Goal: Task Accomplishment & Management: Manage account settings

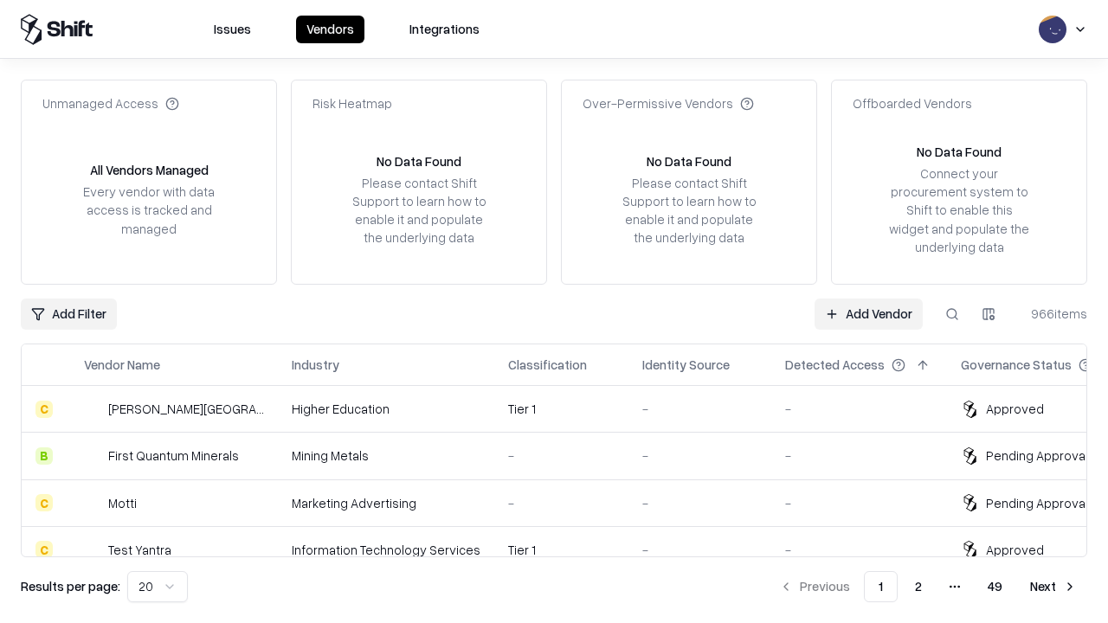
click at [868, 313] on link "Add Vendor" at bounding box center [868, 314] width 108 height 31
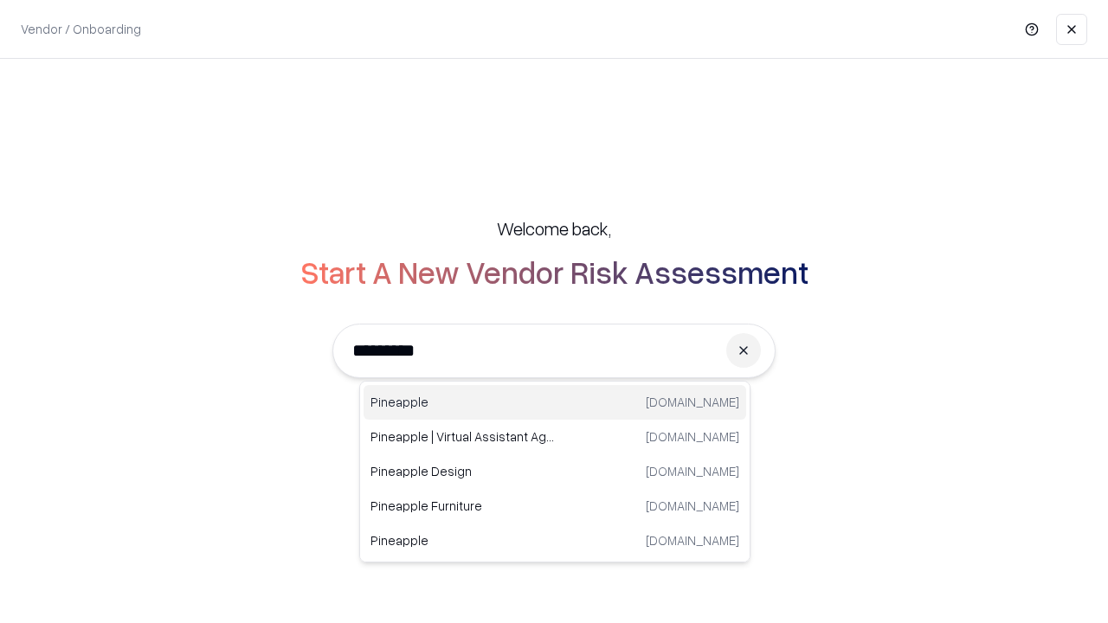
click at [555, 402] on div "Pineapple [DOMAIN_NAME]" at bounding box center [554, 402] width 382 height 35
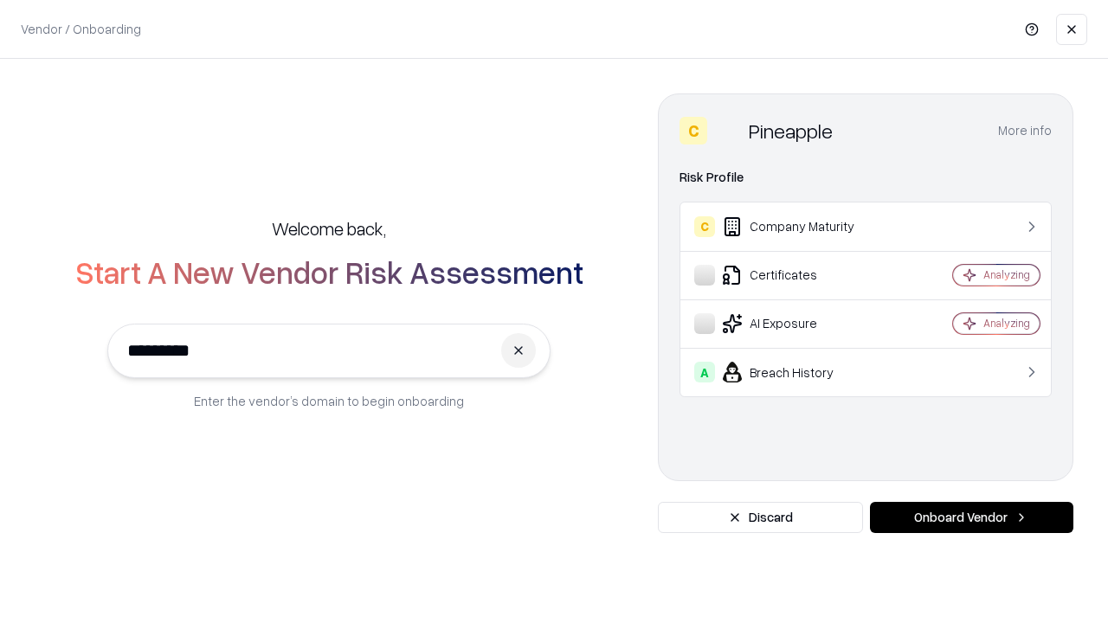
type input "*********"
click at [971, 517] on button "Onboard Vendor" at bounding box center [971, 517] width 203 height 31
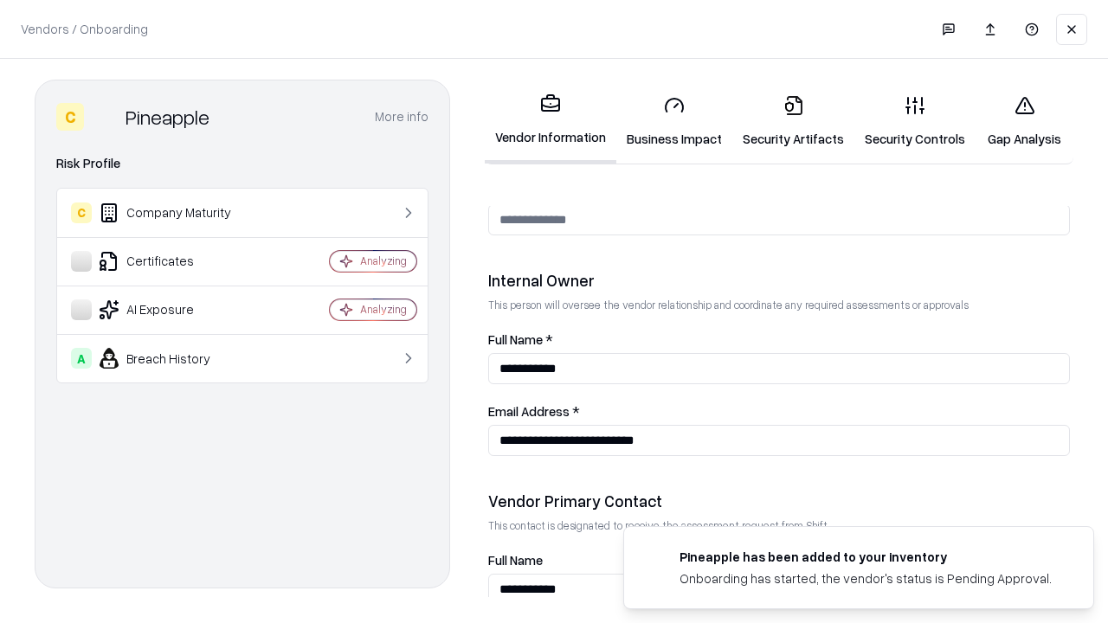
scroll to position [896, 0]
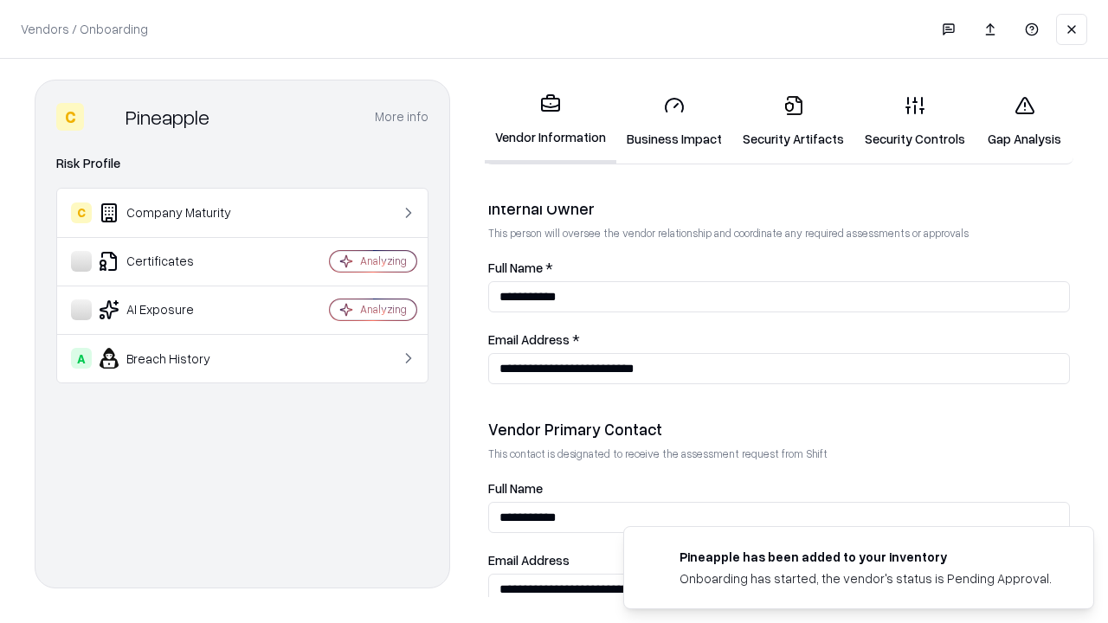
click at [674, 121] on link "Business Impact" at bounding box center [674, 121] width 116 height 80
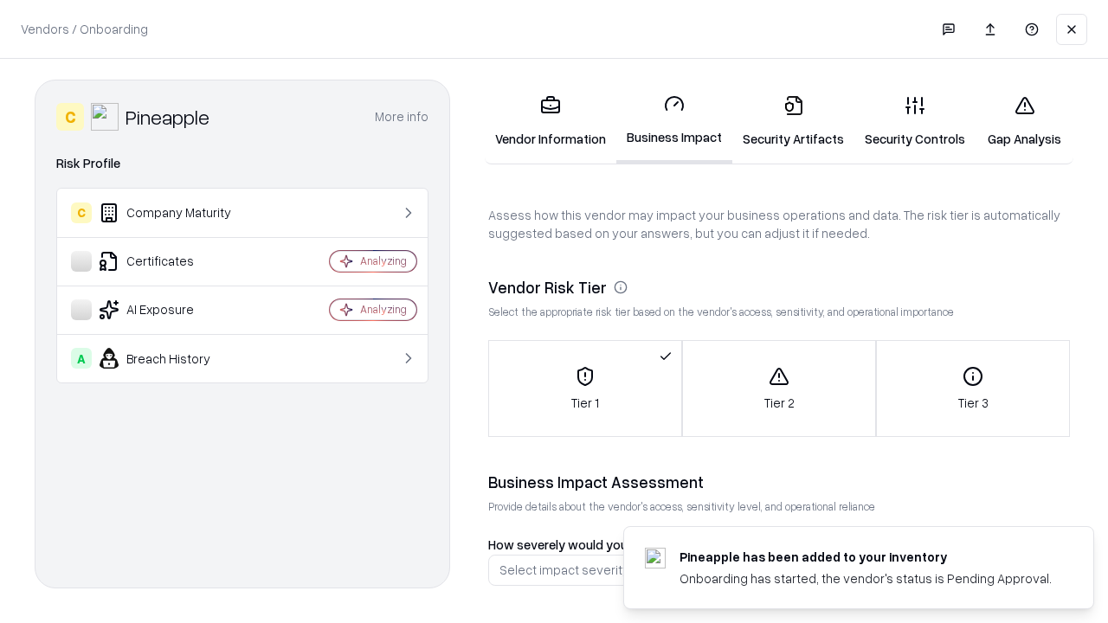
click at [793, 121] on link "Security Artifacts" at bounding box center [793, 121] width 122 height 80
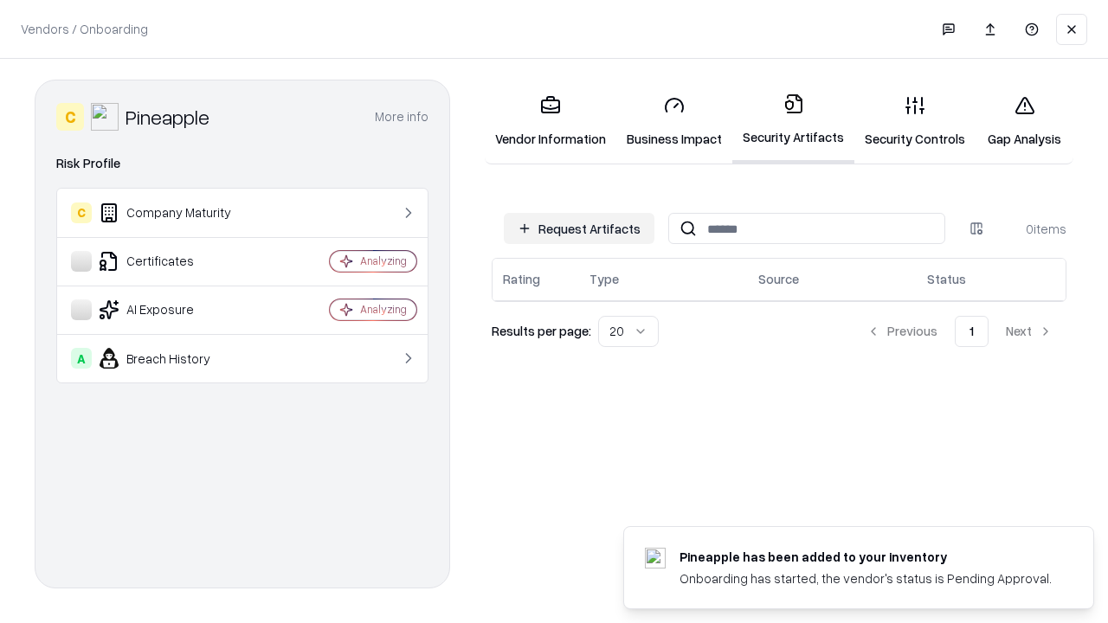
click at [579, 228] on button "Request Artifacts" at bounding box center [579, 228] width 151 height 31
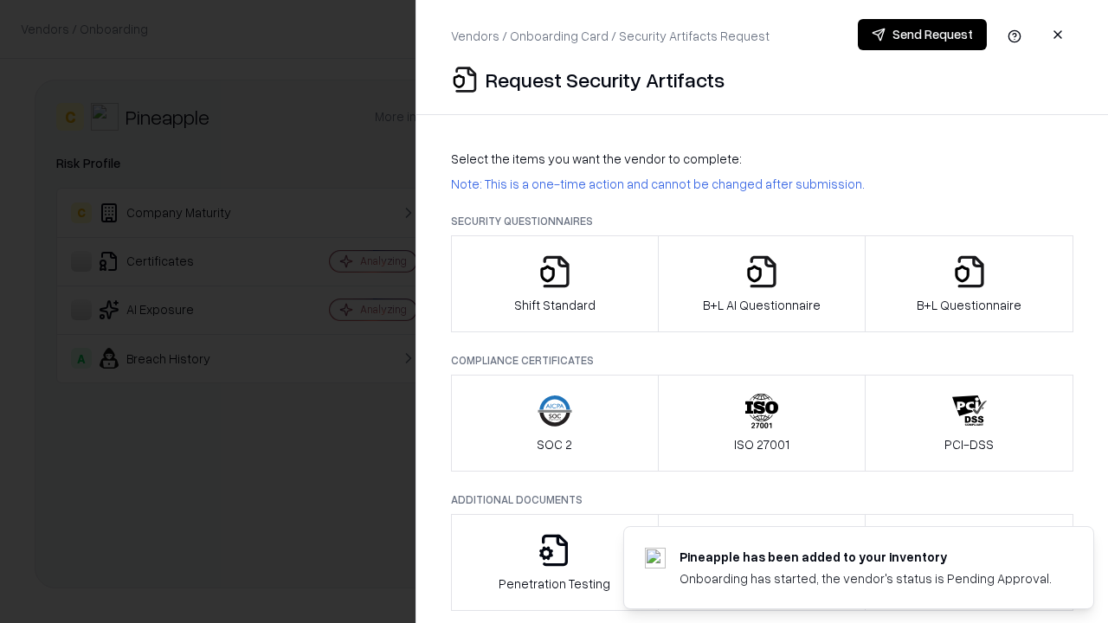
click at [554, 284] on icon "button" at bounding box center [554, 271] width 35 height 35
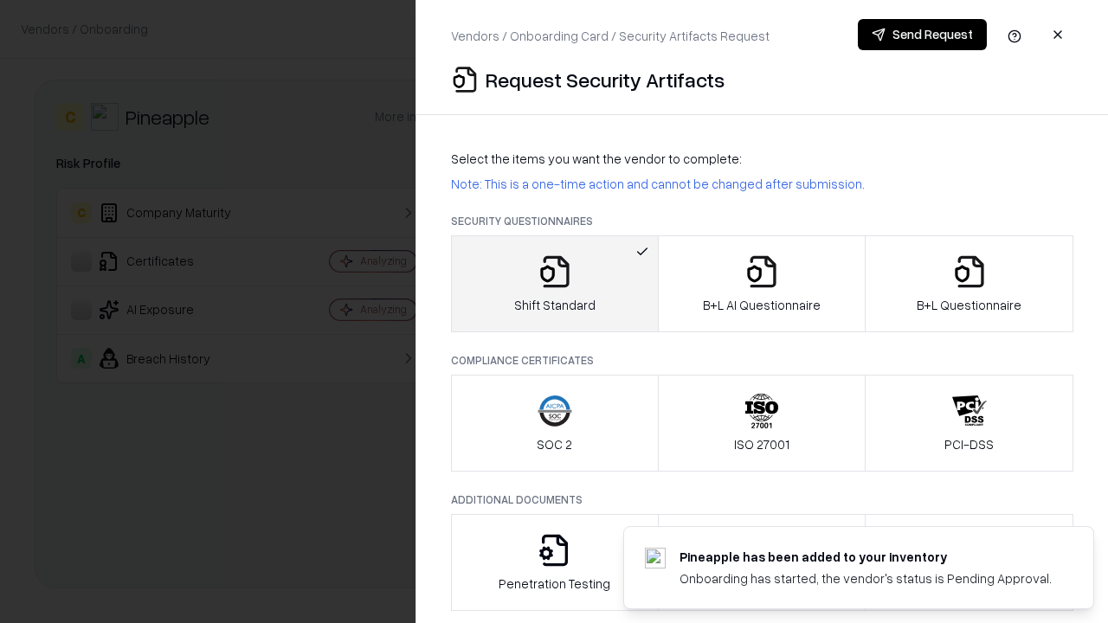
click at [922, 35] on button "Send Request" at bounding box center [922, 34] width 129 height 31
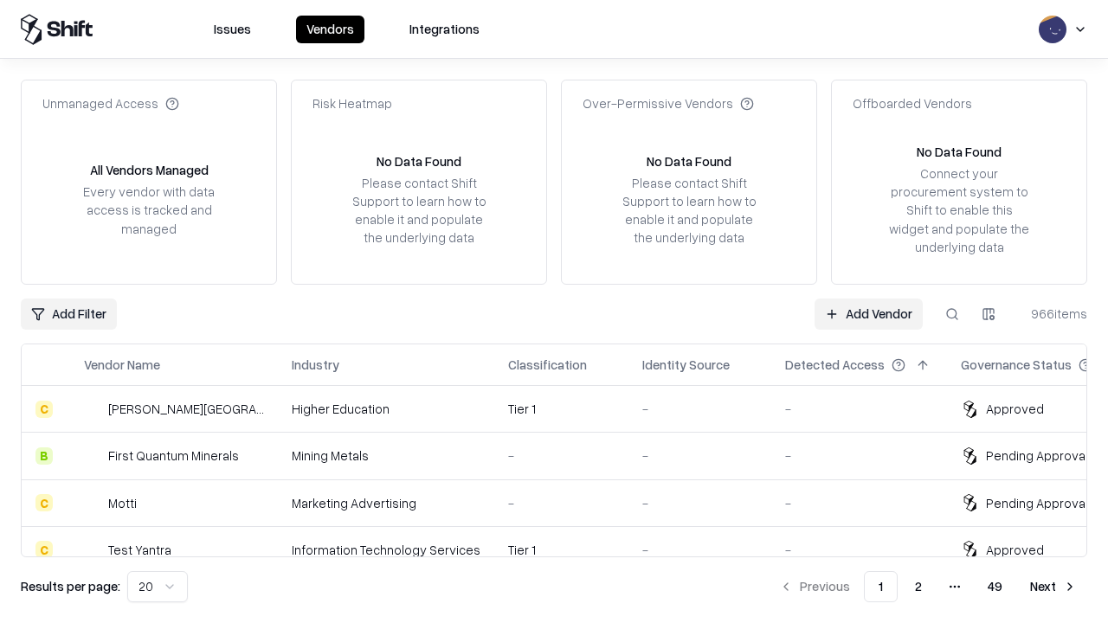
click at [952, 313] on button at bounding box center [951, 314] width 31 height 31
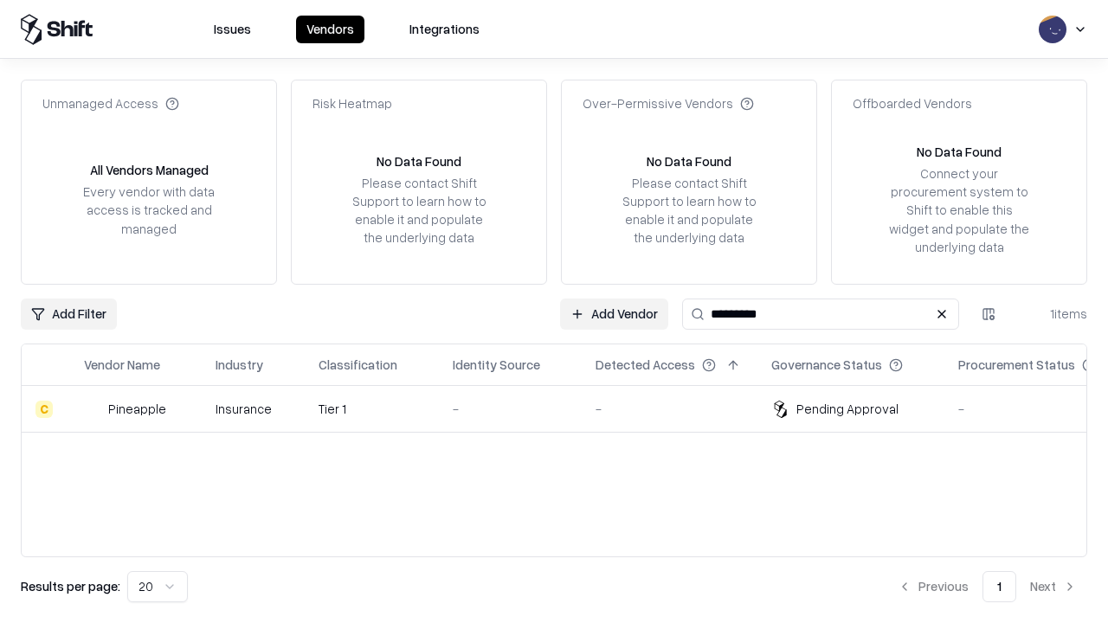
type input "*********"
click at [564, 408] on div "-" at bounding box center [510, 409] width 115 height 18
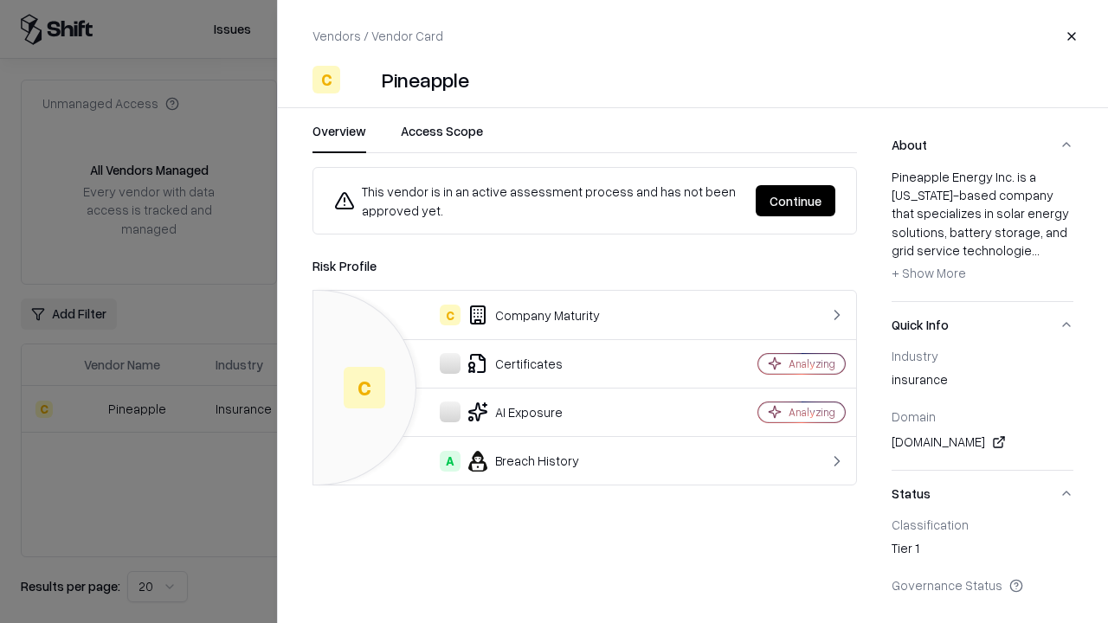
click at [795, 201] on button "Continue" at bounding box center [795, 200] width 80 height 31
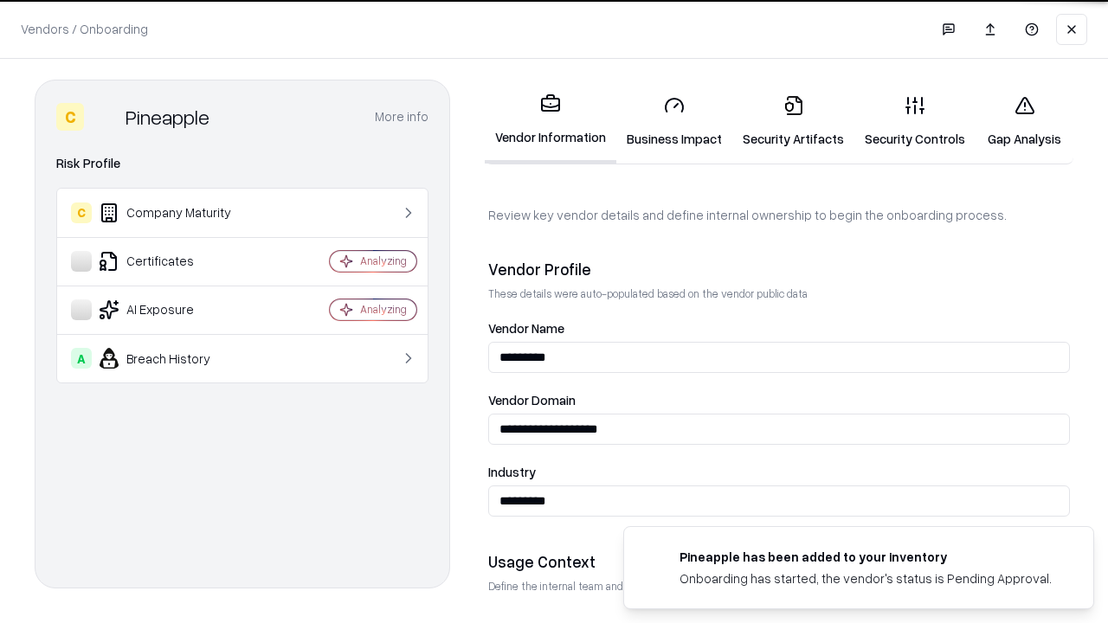
click at [793, 121] on link "Security Artifacts" at bounding box center [793, 121] width 122 height 80
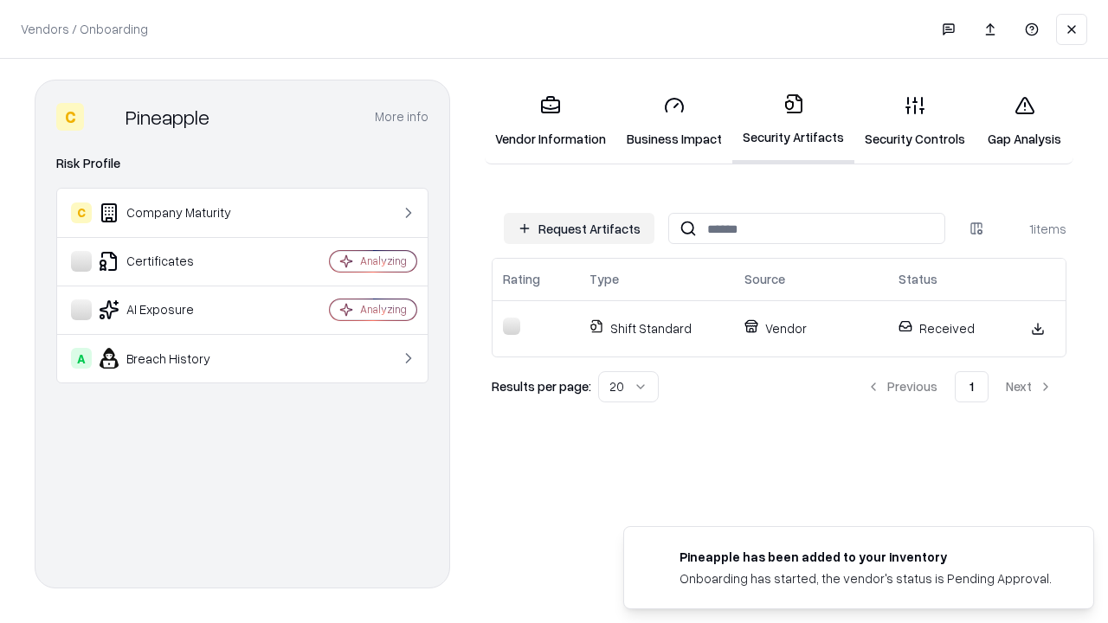
click at [1024, 121] on link "Gap Analysis" at bounding box center [1024, 121] width 98 height 80
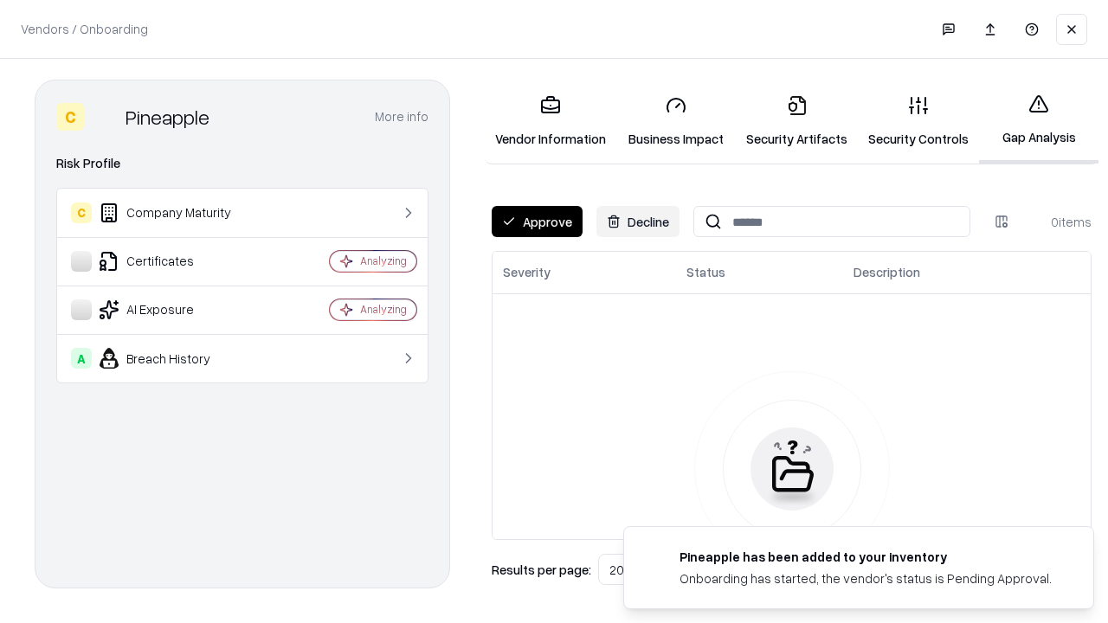
click at [536, 222] on button "Approve" at bounding box center [536, 221] width 91 height 31
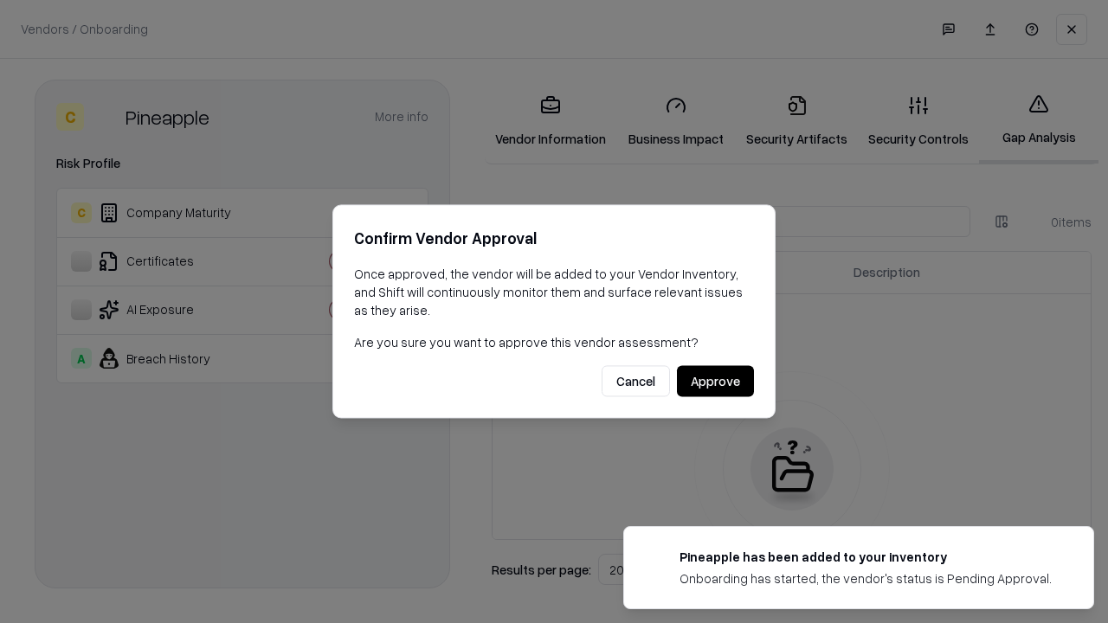
click at [715, 381] on button "Approve" at bounding box center [715, 381] width 77 height 31
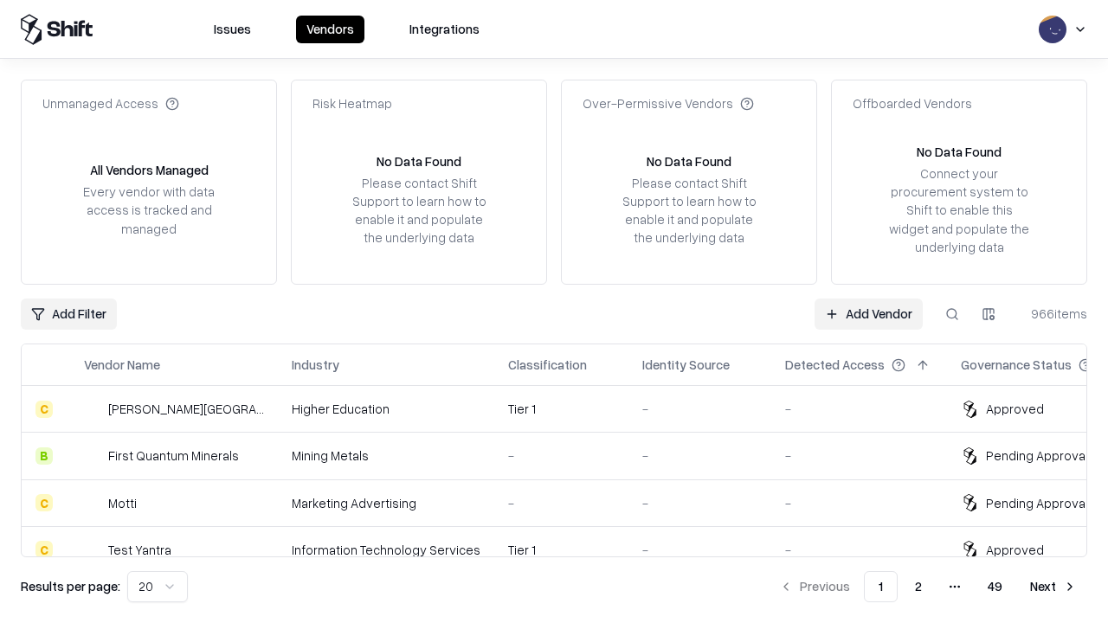
type input "*********"
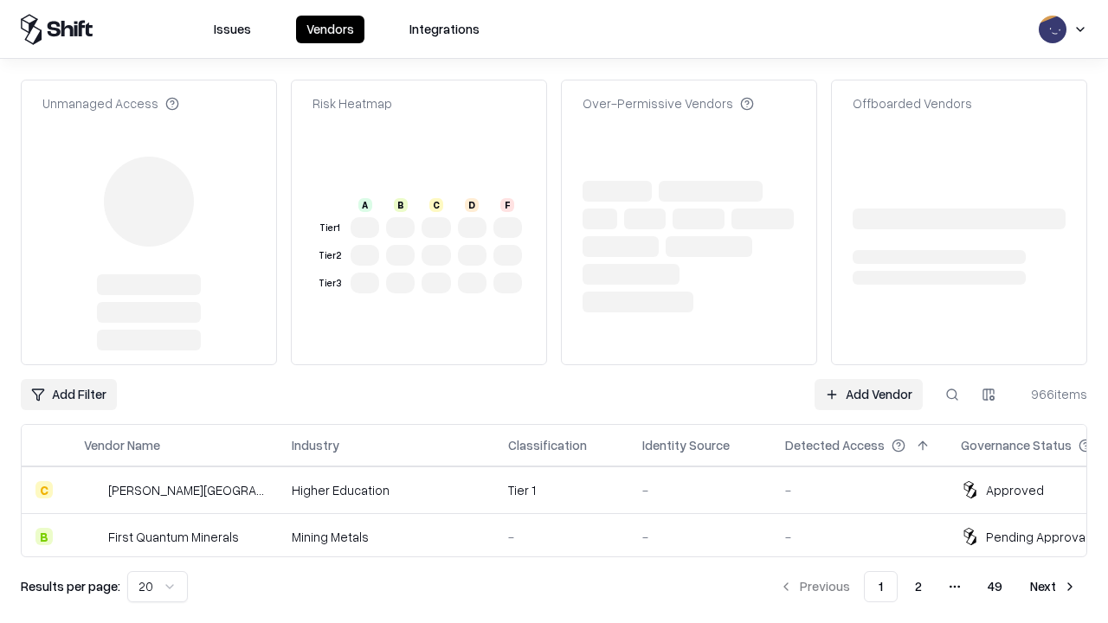
click at [868, 379] on link "Add Vendor" at bounding box center [868, 394] width 108 height 31
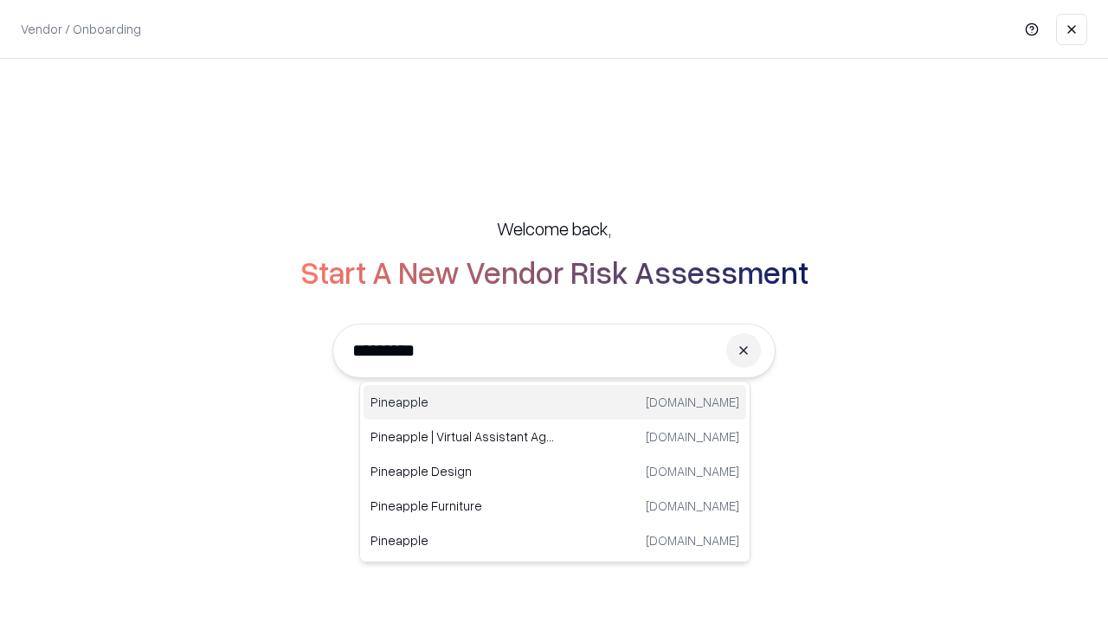
click at [555, 402] on div "Pineapple [DOMAIN_NAME]" at bounding box center [554, 402] width 382 height 35
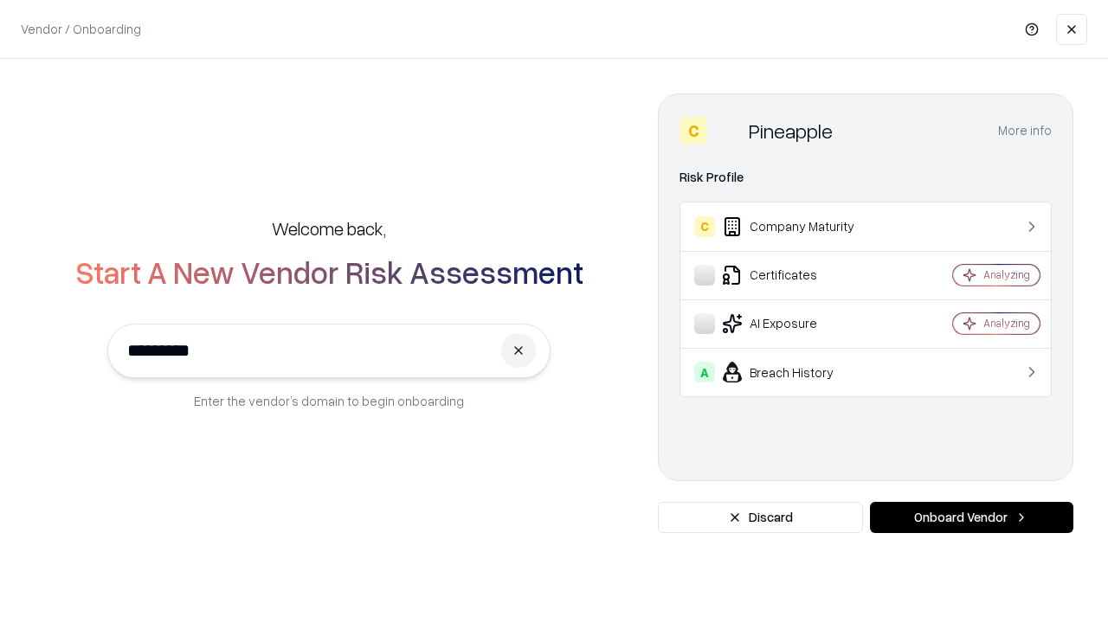
type input "*********"
click at [971, 517] on button "Onboard Vendor" at bounding box center [971, 517] width 203 height 31
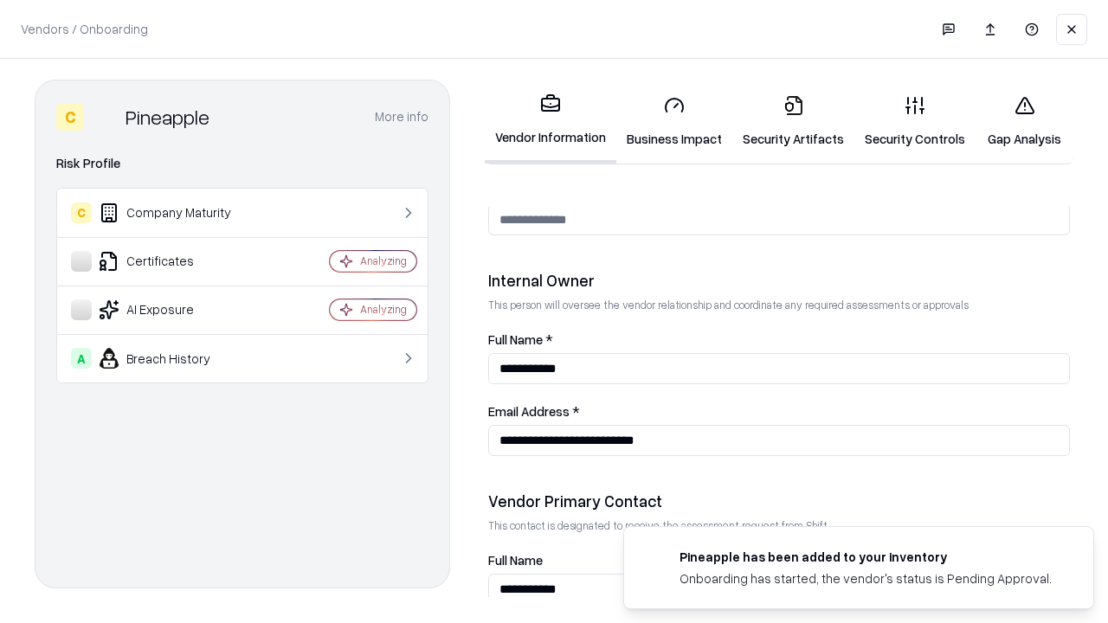
scroll to position [896, 0]
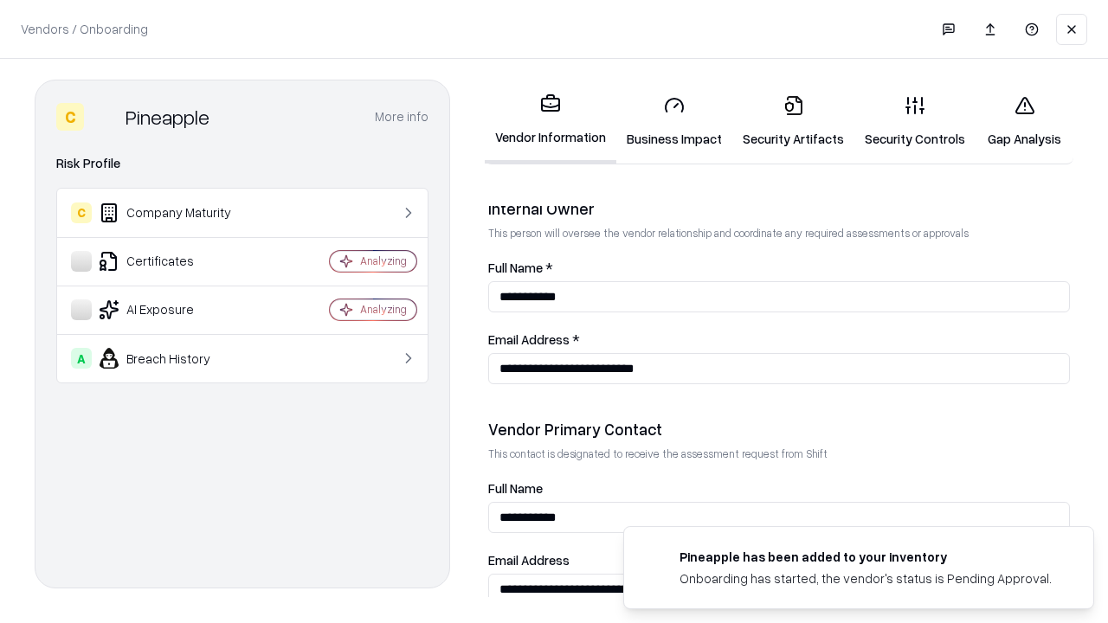
click at [1024, 121] on link "Gap Analysis" at bounding box center [1024, 121] width 98 height 80
